Goal: Find specific page/section: Find specific page/section

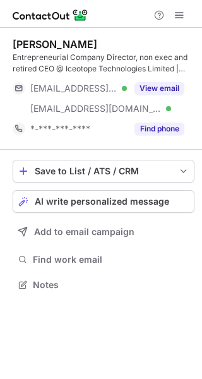
scroll to position [276, 202]
